Goal: Task Accomplishment & Management: Use online tool/utility

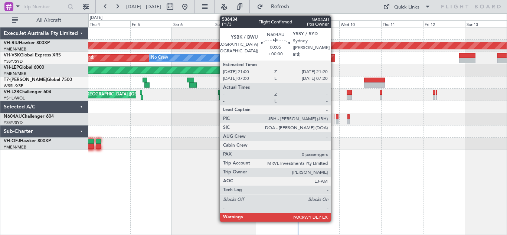
click at [334, 119] on div at bounding box center [333, 121] width 1 height 5
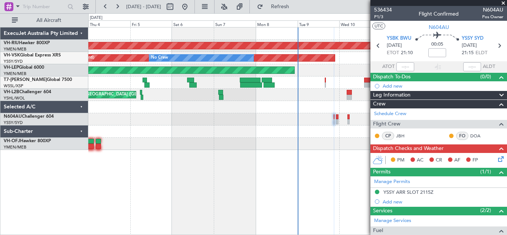
click at [502, 4] on span at bounding box center [502, 3] width 7 height 7
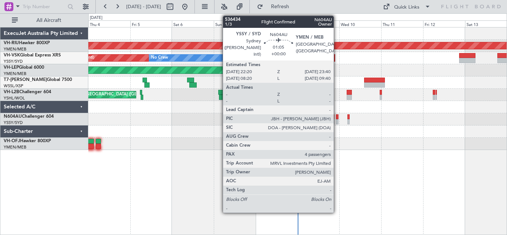
click at [337, 119] on div at bounding box center [337, 121] width 3 height 5
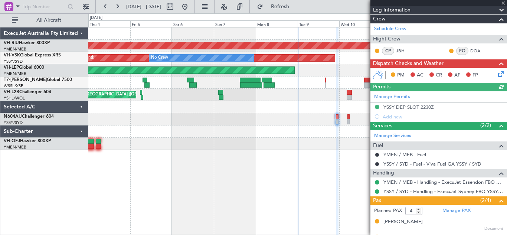
scroll to position [131, 0]
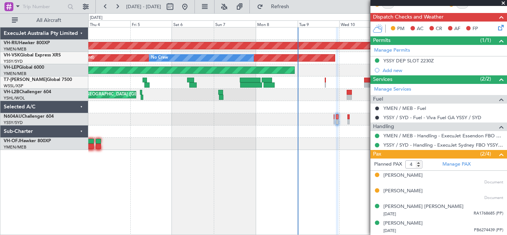
click at [503, 3] on span at bounding box center [502, 3] width 7 height 7
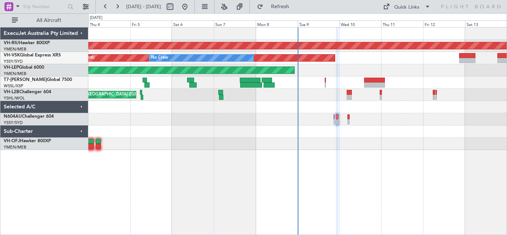
type input "0"
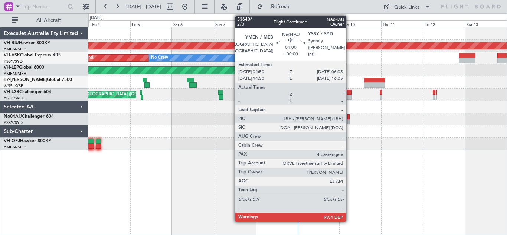
click at [349, 119] on div at bounding box center [348, 121] width 2 height 5
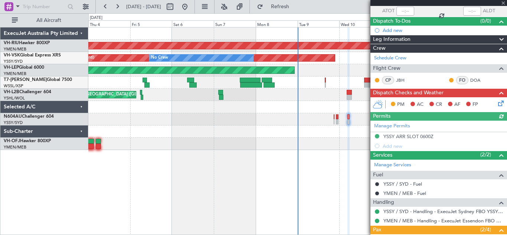
scroll to position [131, 0]
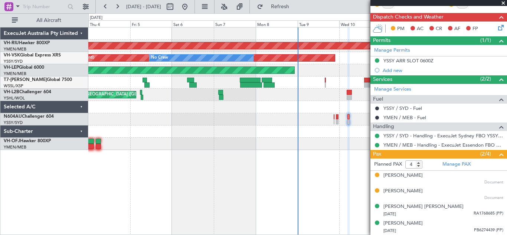
click at [502, 2] on span at bounding box center [502, 3] width 7 height 7
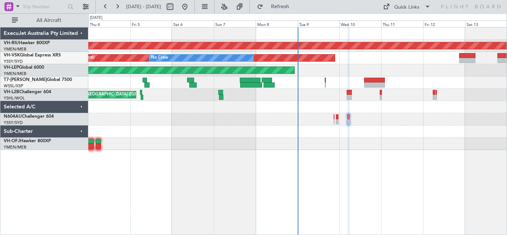
type input "0"
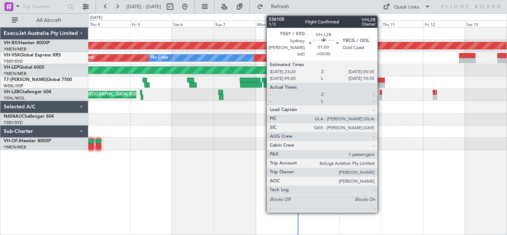
click at [381, 97] on div at bounding box center [380, 97] width 2 height 5
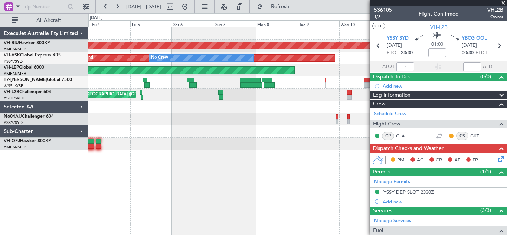
click at [503, 3] on span at bounding box center [502, 3] width 7 height 7
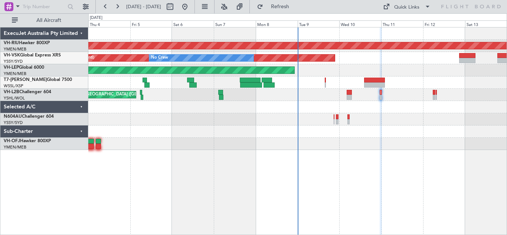
type input "0"
